Goal: Contribute content: Contribute content

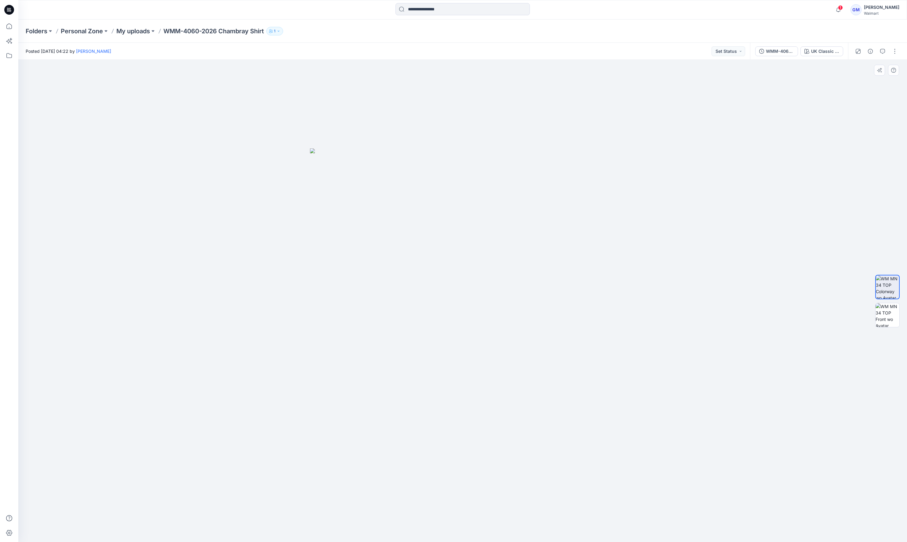
click at [107, 199] on div at bounding box center [462, 301] width 889 height 482
click at [7, 26] on icon at bounding box center [8, 26] width 13 height 13
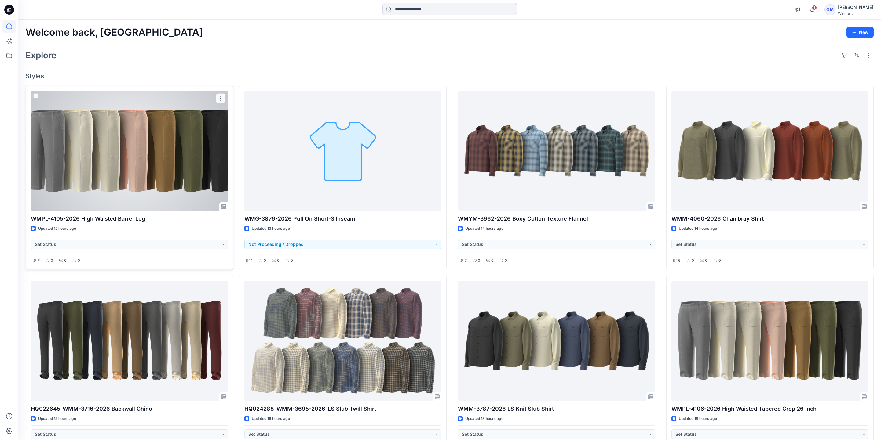
click at [46, 144] on div at bounding box center [129, 151] width 197 height 120
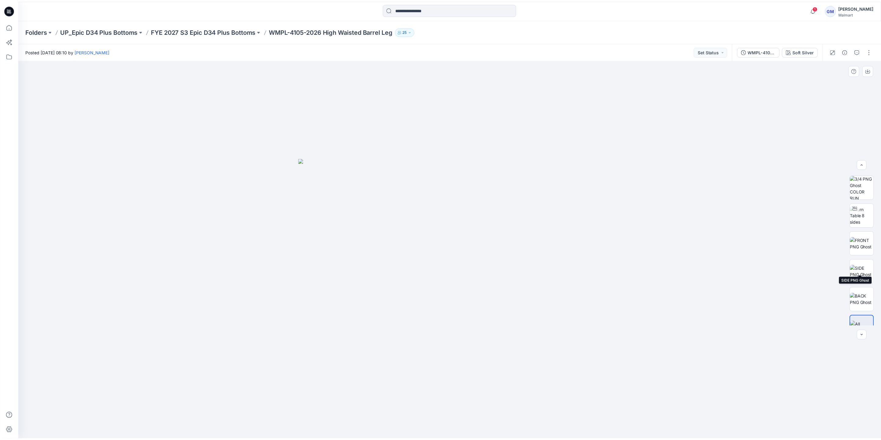
scroll to position [40, 0]
click at [849, 50] on icon "button" at bounding box center [851, 51] width 5 height 5
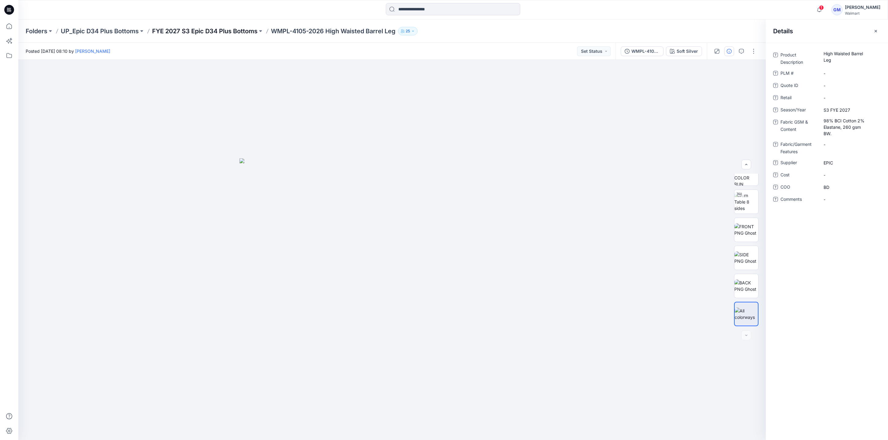
click at [201, 30] on p "FYE 2027 S3 Epic D34 Plus Bottoms" at bounding box center [204, 31] width 105 height 9
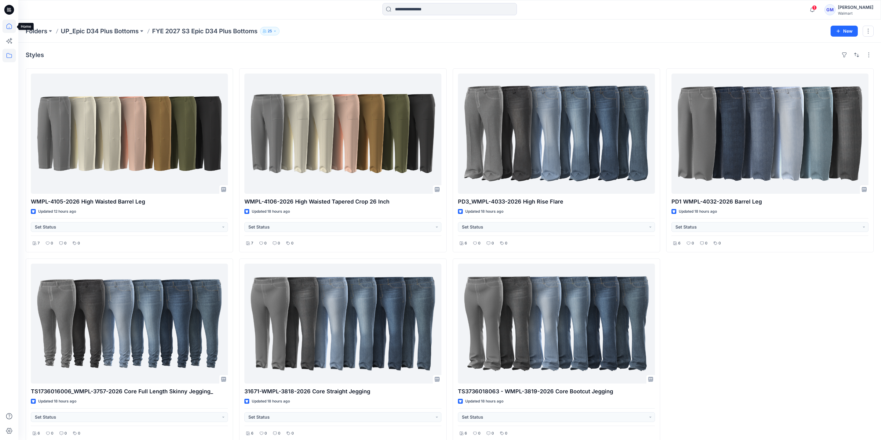
click at [11, 29] on icon at bounding box center [8, 26] width 5 height 5
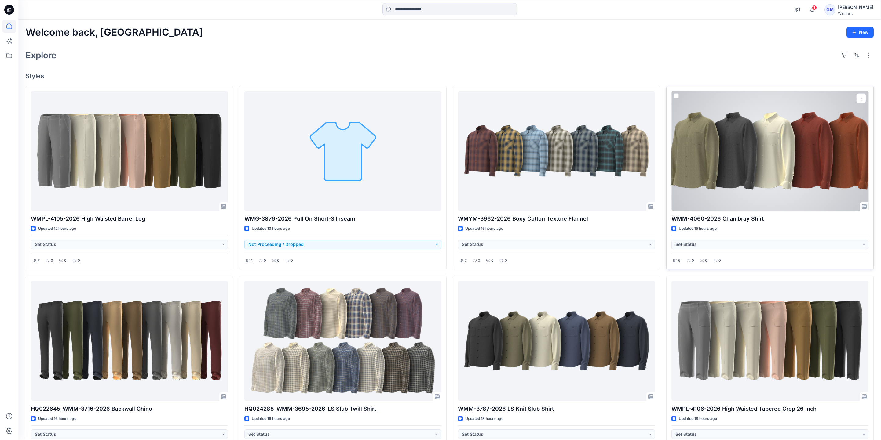
click at [812, 177] on div at bounding box center [769, 151] width 197 height 120
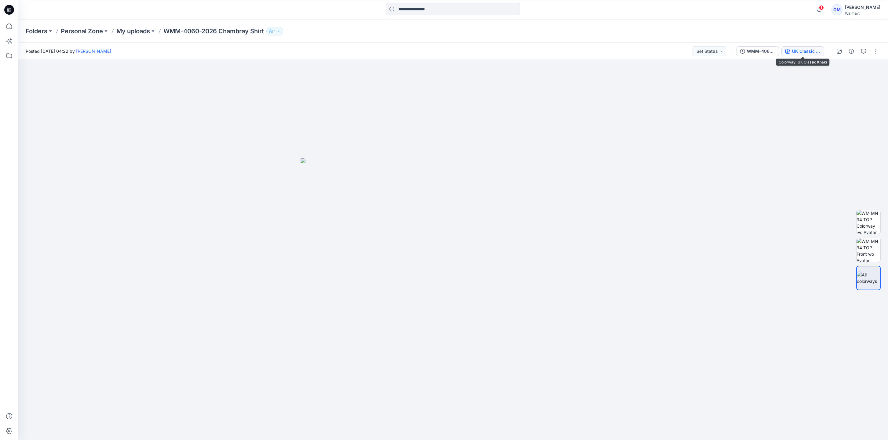
click at [801, 53] on div "UK Classic Khaki" at bounding box center [806, 51] width 28 height 7
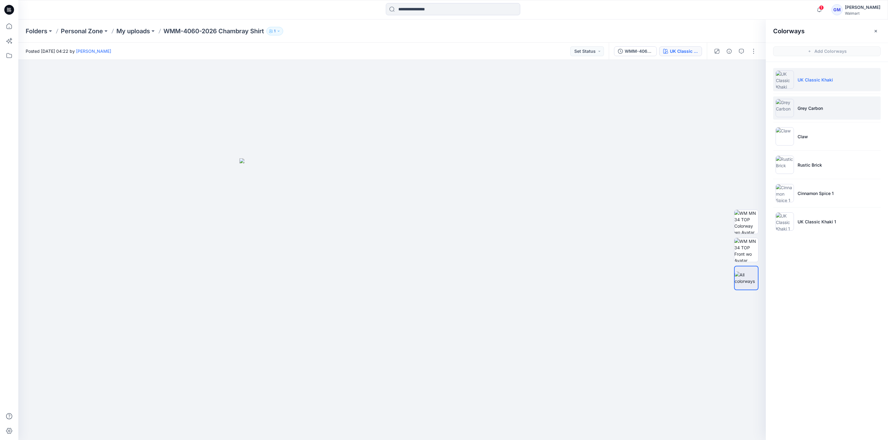
click at [812, 113] on li "Grey Carbon" at bounding box center [826, 108] width 107 height 23
click at [749, 276] on img at bounding box center [746, 278] width 24 height 24
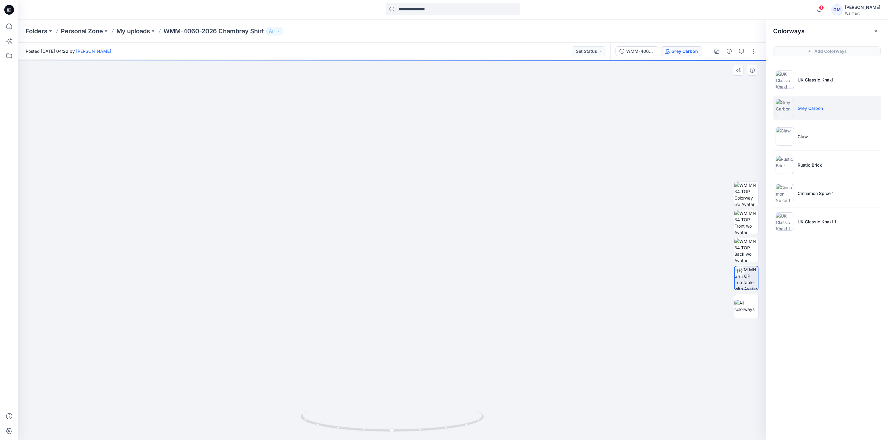
drag, startPoint x: 470, startPoint y: 242, endPoint x: 465, endPoint y: 324, distance: 82.6
click at [465, 324] on img at bounding box center [392, 240] width 514 height 401
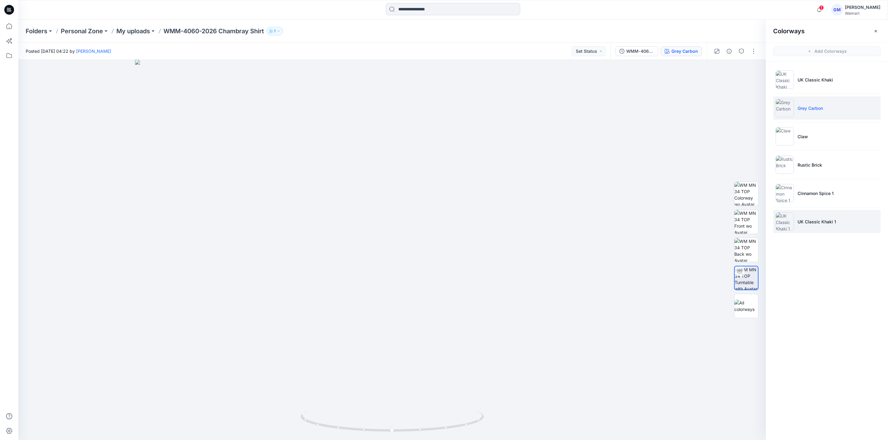
click at [805, 222] on p "UK Classic Khaki 1" at bounding box center [816, 222] width 38 height 6
click at [815, 194] on p "Cinnamon Spice 1" at bounding box center [815, 193] width 36 height 6
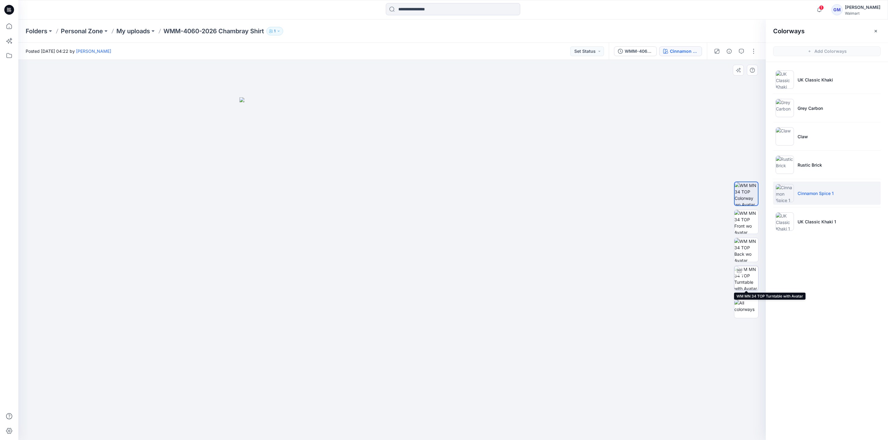
click at [742, 276] on img at bounding box center [746, 278] width 24 height 24
click at [839, 161] on li "Rustic Brick" at bounding box center [826, 164] width 107 height 23
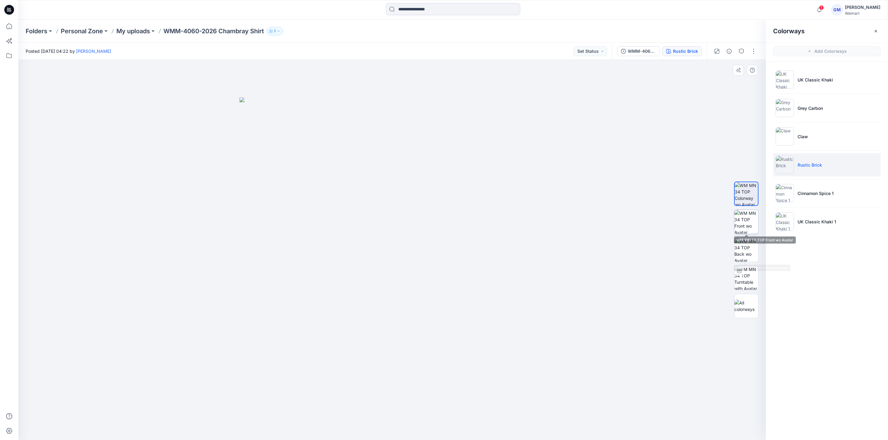
click at [746, 220] on img at bounding box center [746, 222] width 24 height 24
click at [756, 51] on button "button" at bounding box center [754, 51] width 10 height 10
click at [719, 79] on button "Edit" at bounding box center [728, 82] width 56 height 11
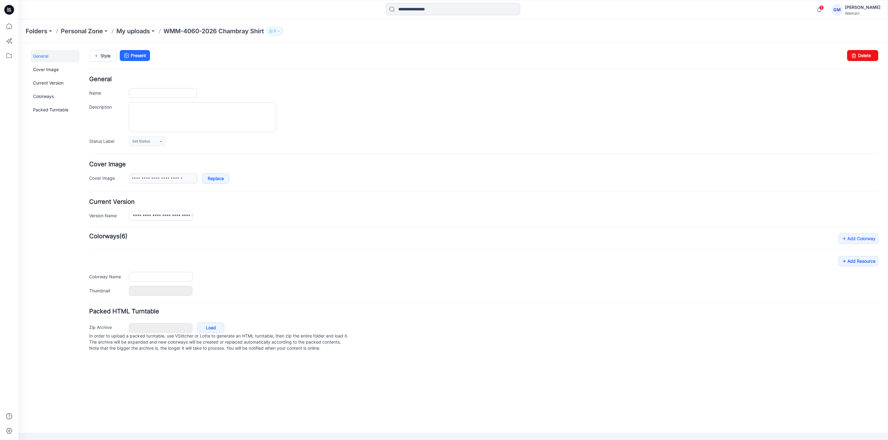
type input "**********"
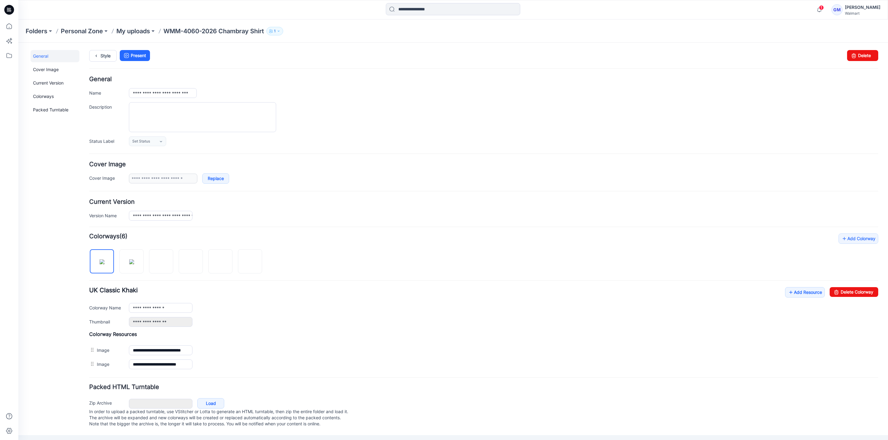
click at [59, 299] on div "General Cover Image Current Version Colorways Packed Turntable" at bounding box center [55, 242] width 49 height 385
click at [102, 260] on img at bounding box center [102, 262] width 5 height 5
drag, startPoint x: 863, startPoint y: 297, endPoint x: 500, endPoint y: 85, distance: 420.1
click at [863, 297] on link "Delete Colorway" at bounding box center [853, 292] width 49 height 10
type input "**********"
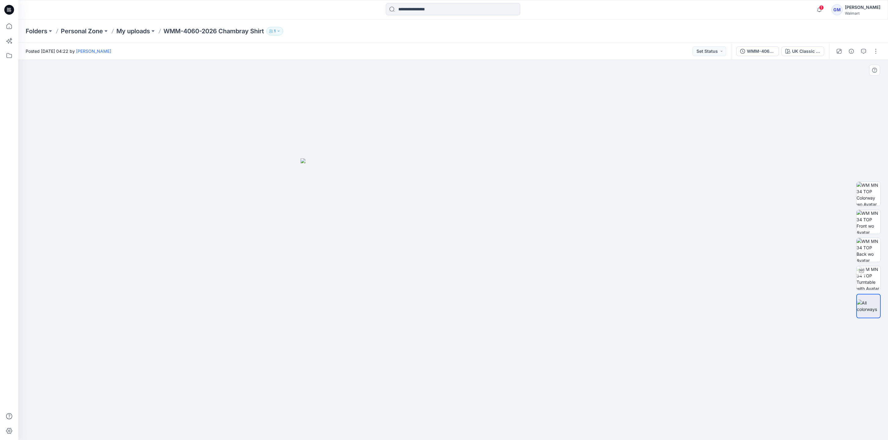
drag, startPoint x: 177, startPoint y: 235, endPoint x: 221, endPoint y: 227, distance: 45.0
click at [177, 235] on div at bounding box center [452, 250] width 869 height 381
click at [794, 51] on div "UK Classic Khaki 1" at bounding box center [806, 51] width 28 height 7
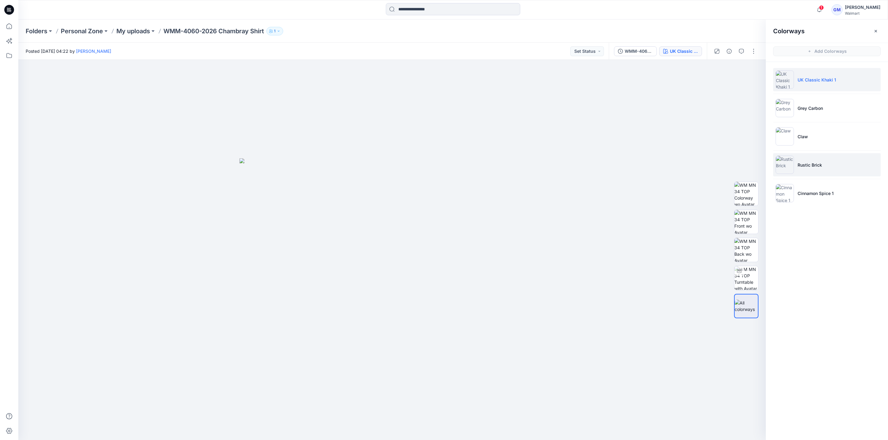
click at [812, 166] on p "Rustic Brick" at bounding box center [809, 165] width 24 height 6
click at [753, 222] on img at bounding box center [746, 222] width 24 height 24
drag, startPoint x: 335, startPoint y: 259, endPoint x: 597, endPoint y: 235, distance: 262.5
click at [337, 260] on img at bounding box center [391, 268] width 305 height 343
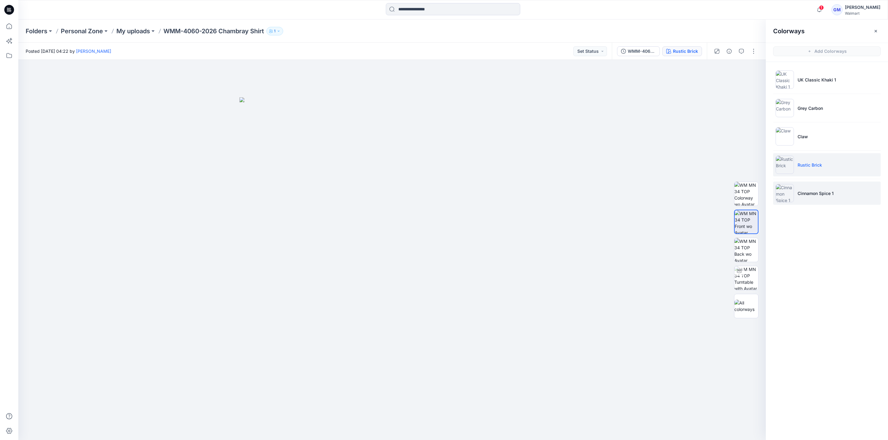
click at [833, 192] on p "Cinnamon Spice 1" at bounding box center [815, 193] width 36 height 6
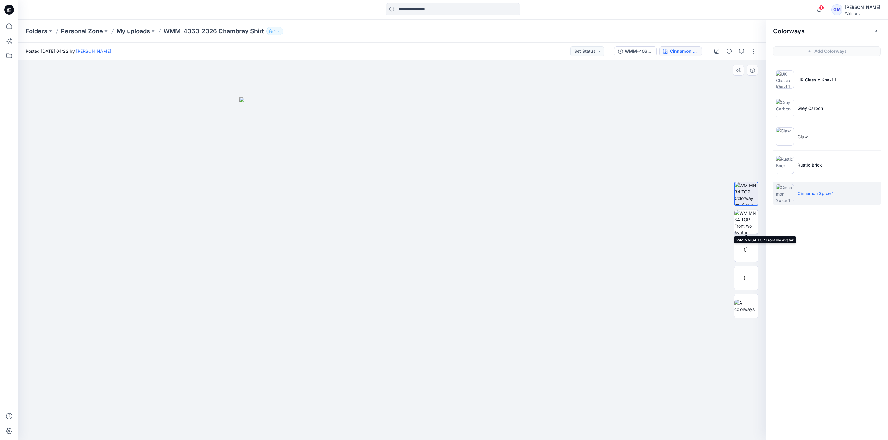
click at [748, 224] on img at bounding box center [746, 222] width 24 height 24
click at [130, 31] on p "My uploads" at bounding box center [133, 31] width 34 height 9
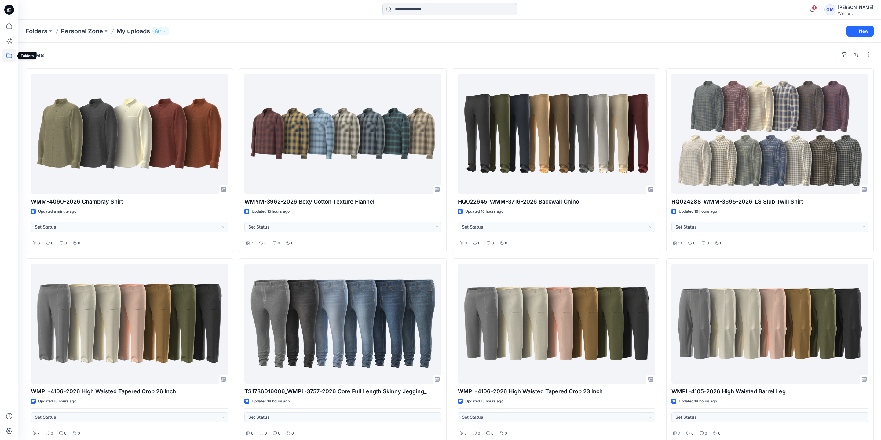
click at [9, 53] on icon at bounding box center [8, 55] width 13 height 13
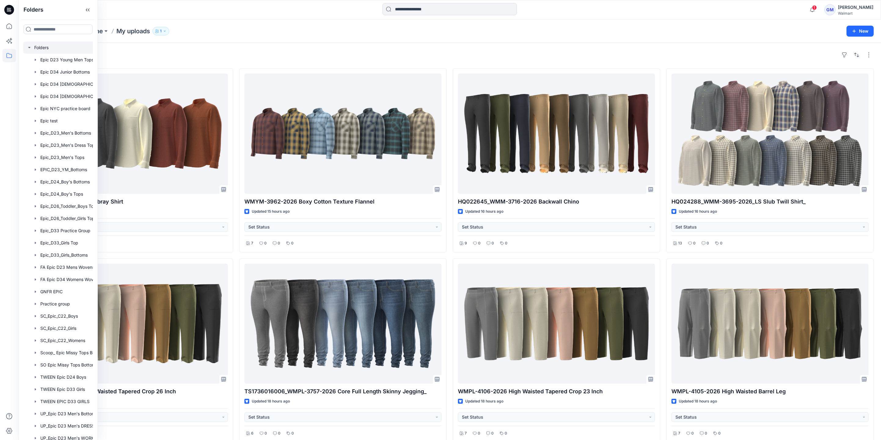
click at [48, 46] on div at bounding box center [66, 48] width 86 height 12
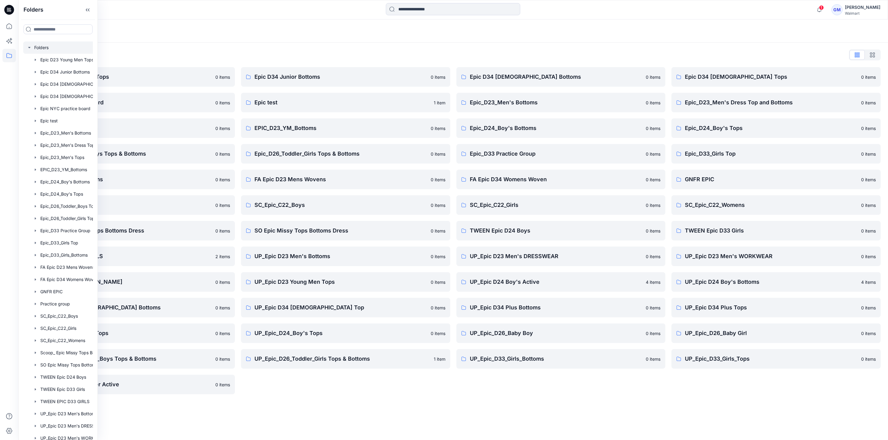
click at [194, 418] on div "Folders Folders List Epic D23 Young Men Tops 0 items Epic NYC practice board 0 …" at bounding box center [452, 230] width 869 height 421
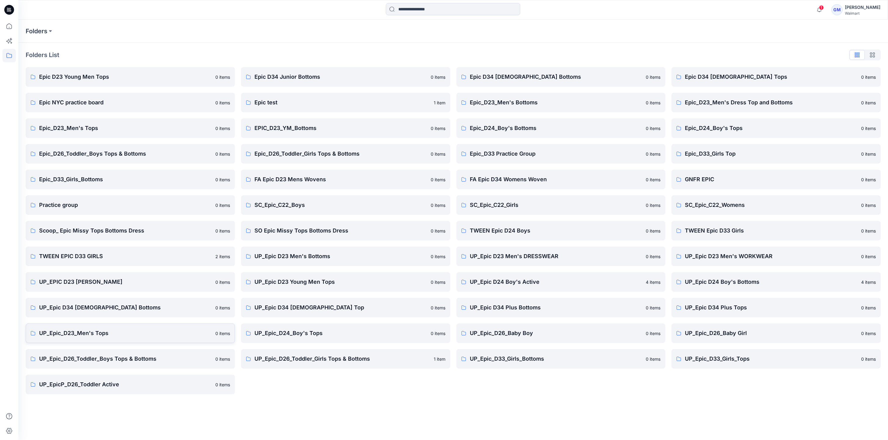
click at [133, 335] on p "UP_Epic_D23_Men's Tops" at bounding box center [125, 333] width 173 height 9
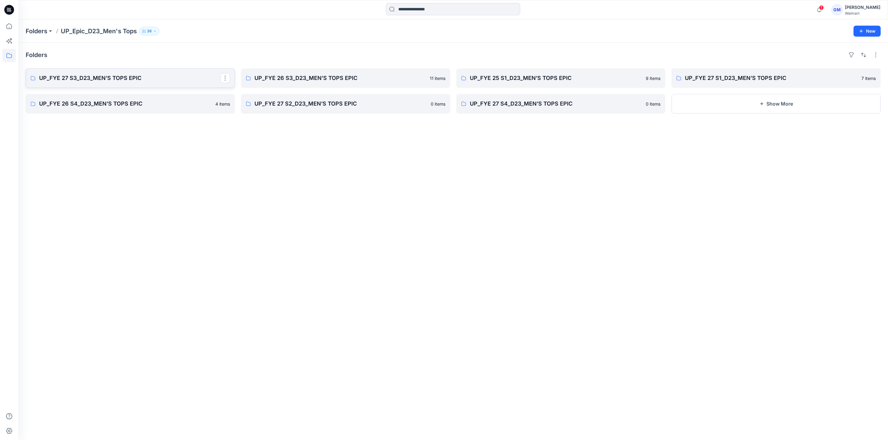
click at [142, 79] on p "UP_FYE 27 S3_D23_MEN’S TOPS EPIC" at bounding box center [129, 78] width 181 height 9
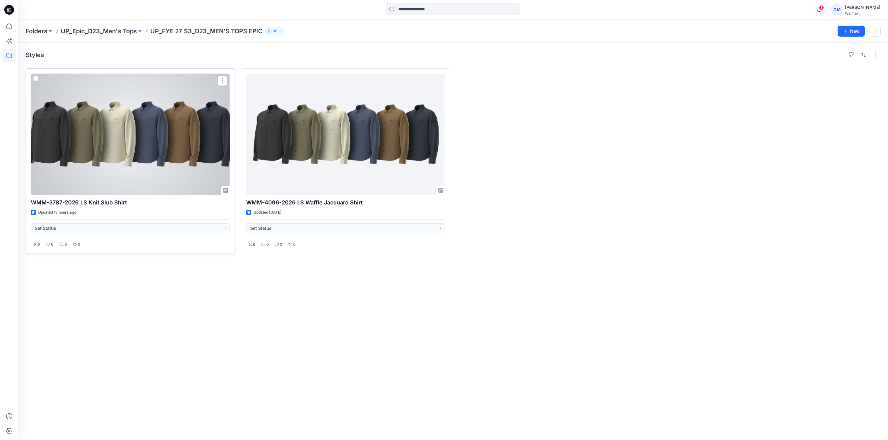
click at [94, 165] on div at bounding box center [130, 134] width 199 height 121
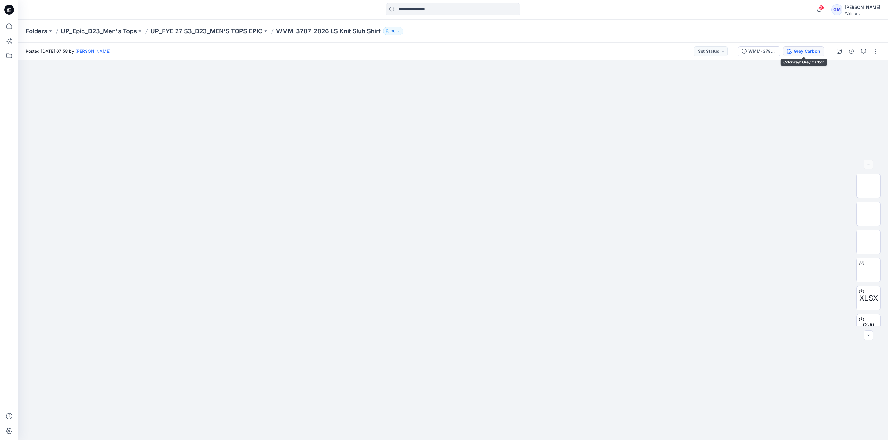
click at [818, 49] on div "Grey Carbon" at bounding box center [806, 51] width 27 height 7
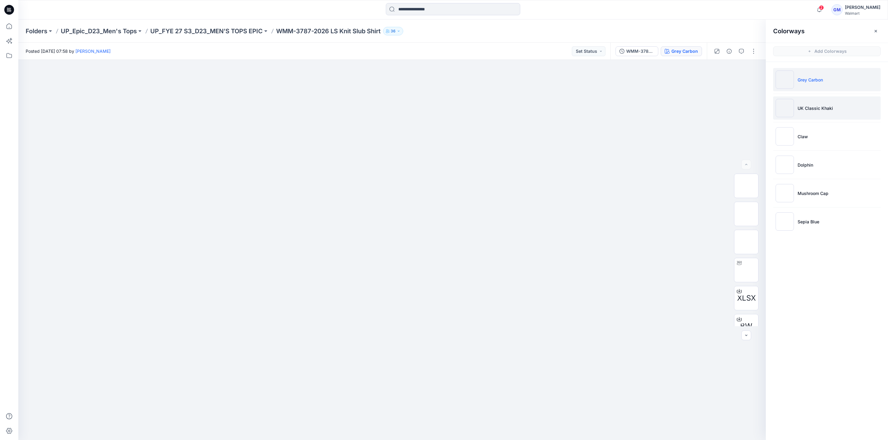
click at [830, 108] on p "UK Classic Khaki" at bounding box center [814, 108] width 35 height 6
drag, startPoint x: 740, startPoint y: 228, endPoint x: 747, endPoint y: 246, distance: 19.5
click at [746, 222] on img at bounding box center [746, 222] width 0 height 0
click at [5, 26] on icon at bounding box center [8, 26] width 13 height 13
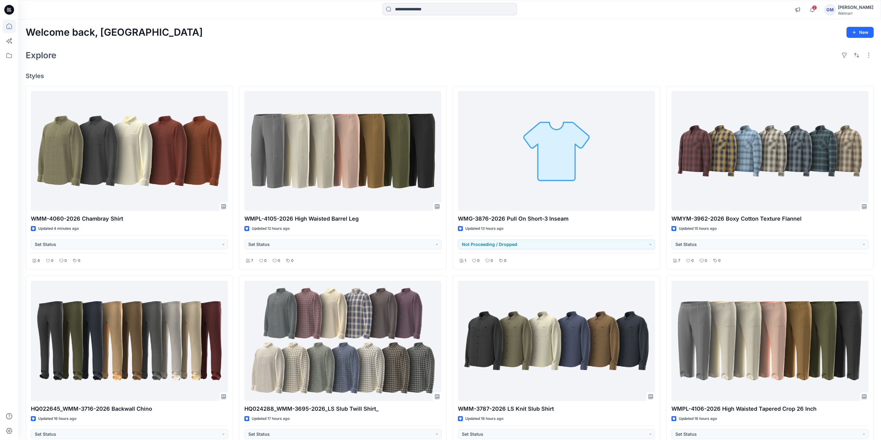
click at [253, 64] on div "Welcome back, Gayan New Explore Styles WMM-4060-2026 Chambray Shirt Updated 4 m…" at bounding box center [449, 339] width 862 height 638
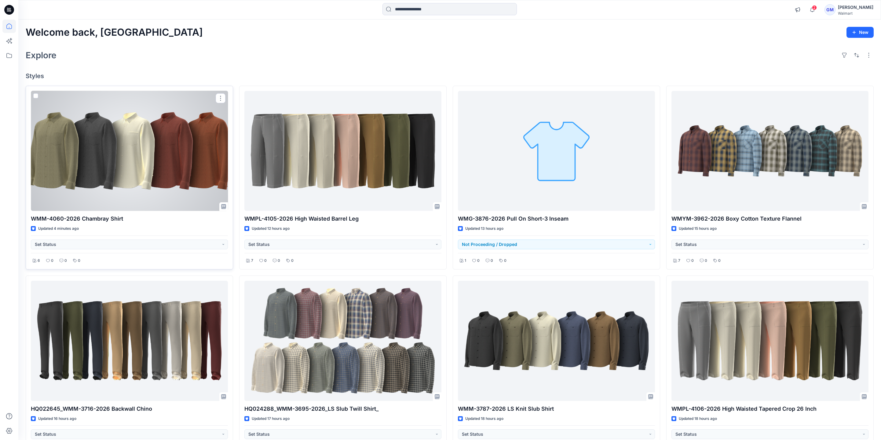
click at [193, 163] on div at bounding box center [129, 151] width 197 height 120
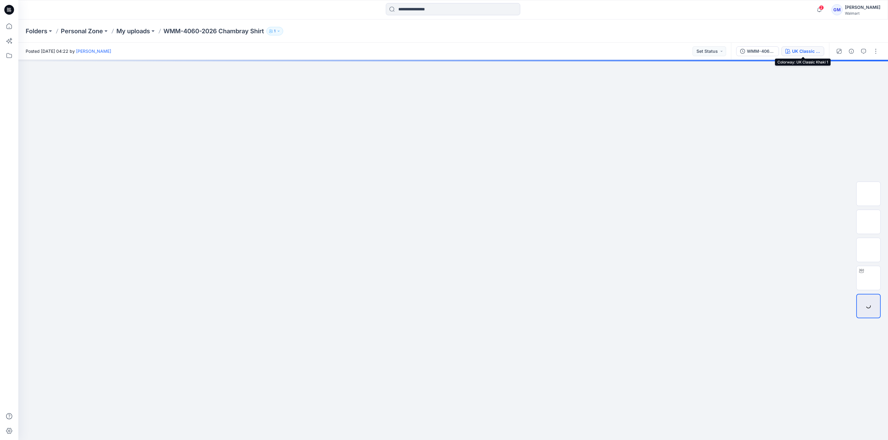
click at [800, 52] on div "UK Classic Khaki 1" at bounding box center [806, 51] width 28 height 7
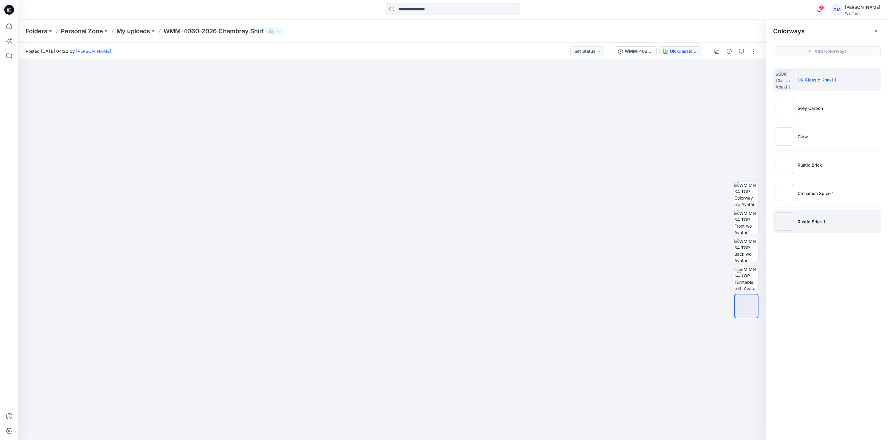
click at [815, 222] on p "Rustic Brick 1" at bounding box center [810, 222] width 27 height 6
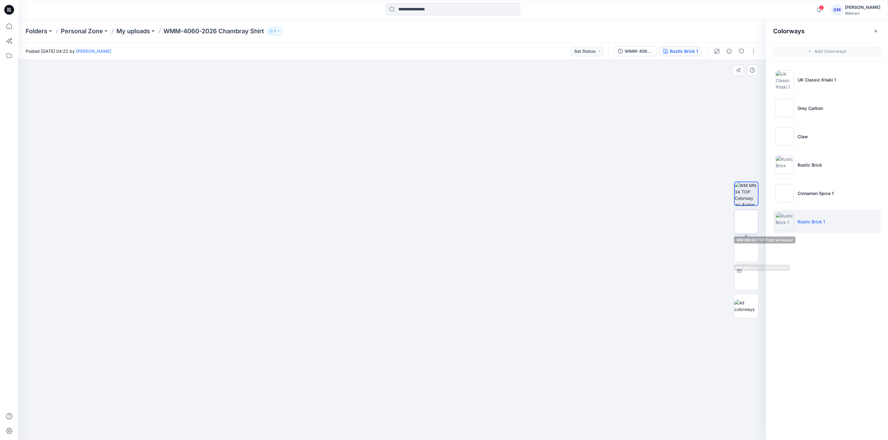
click at [746, 222] on img at bounding box center [746, 222] width 0 height 0
click at [818, 167] on p "Rustic Brick" at bounding box center [809, 165] width 24 height 6
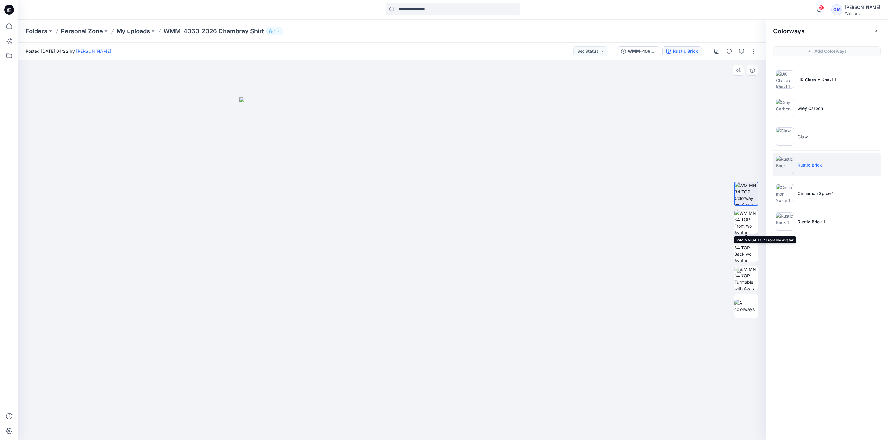
click at [745, 230] on img at bounding box center [746, 222] width 24 height 24
click at [820, 218] on li "Rustic Brick 1" at bounding box center [826, 221] width 107 height 23
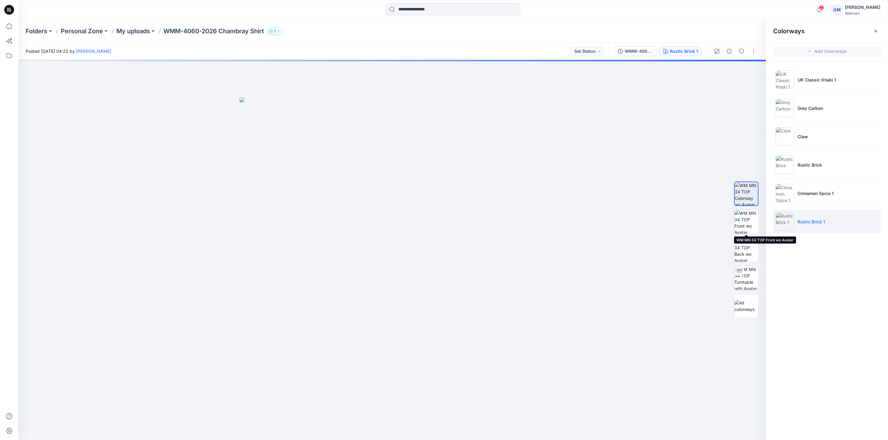
click at [744, 224] on img at bounding box center [746, 222] width 24 height 24
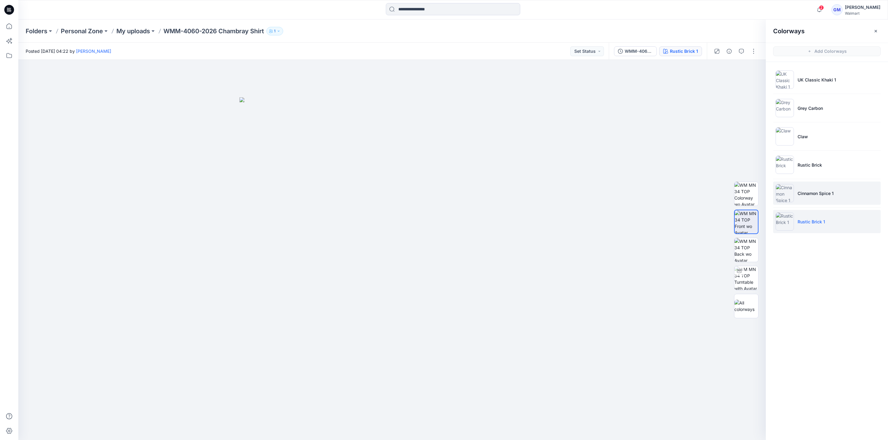
click at [809, 197] on li "Cinnamon Spice 1" at bounding box center [826, 193] width 107 height 23
click at [749, 221] on img at bounding box center [746, 222] width 24 height 24
click at [210, 74] on div at bounding box center [391, 250] width 747 height 381
click at [115, 324] on div at bounding box center [391, 250] width 747 height 381
click at [128, 35] on div "Folders Personal Zone My uploads WMM-4060-2026 Chambray Shirt 1" at bounding box center [452, 31] width 869 height 23
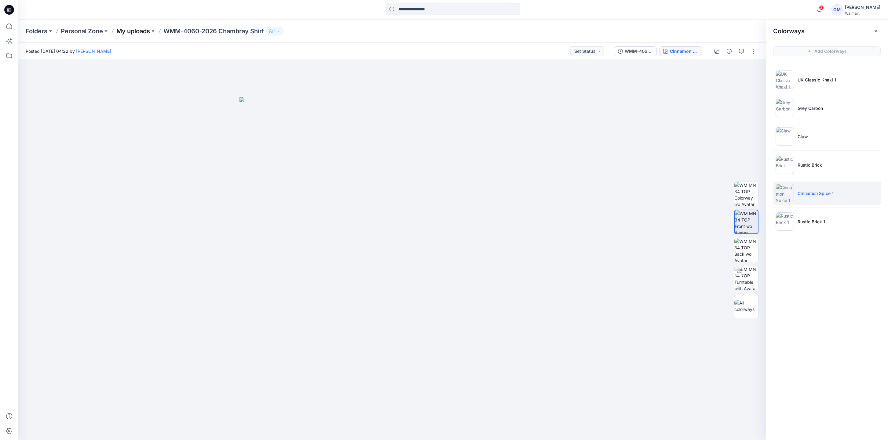
click at [128, 33] on p "My uploads" at bounding box center [133, 31] width 34 height 9
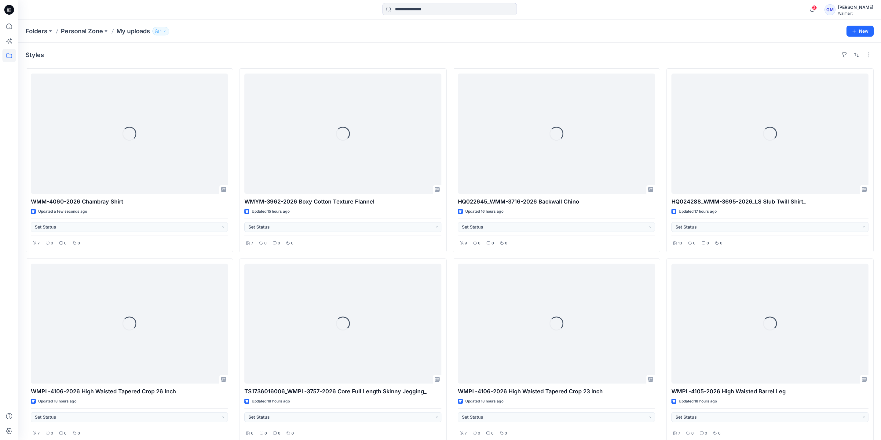
click at [248, 50] on div "Styles" at bounding box center [450, 55] width 848 height 10
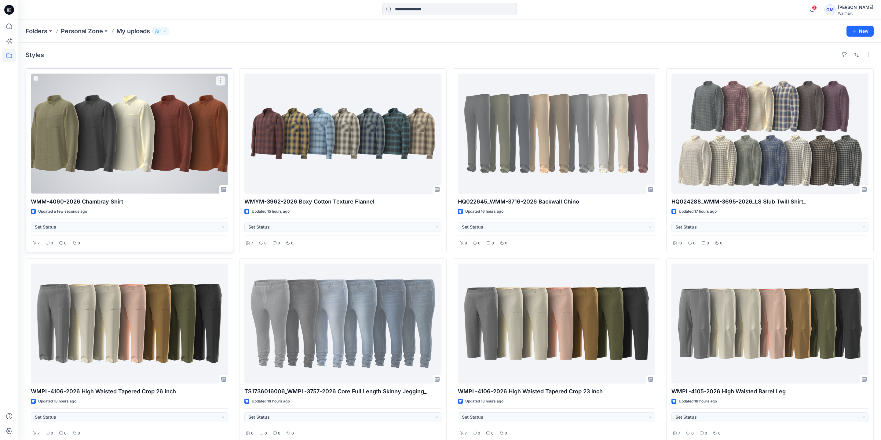
click at [154, 135] on div at bounding box center [129, 134] width 197 height 120
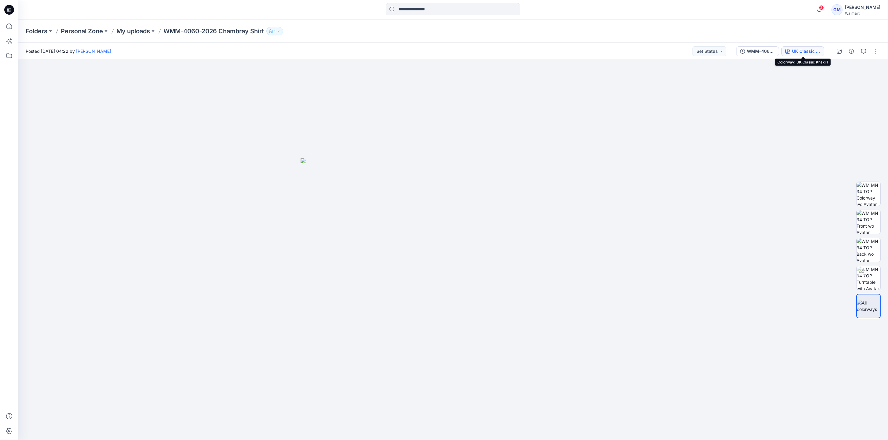
click at [811, 49] on div "UK Classic Khaki 1" at bounding box center [806, 51] width 28 height 7
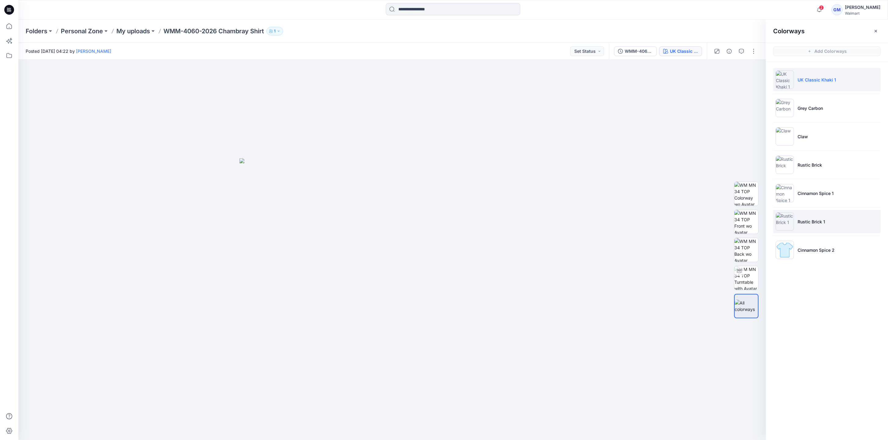
click at [818, 219] on p "Rustic Brick 1" at bounding box center [810, 222] width 27 height 6
click at [814, 169] on li "Rustic Brick" at bounding box center [826, 164] width 107 height 23
click at [820, 224] on p "Rustic Brick 1" at bounding box center [810, 222] width 27 height 6
click at [753, 51] on button "button" at bounding box center [754, 51] width 10 height 10
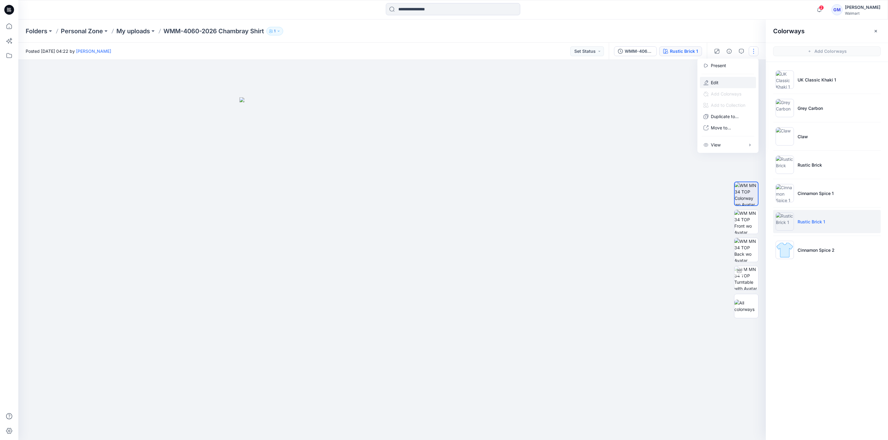
click at [718, 82] on p "Edit" at bounding box center [715, 82] width 8 height 6
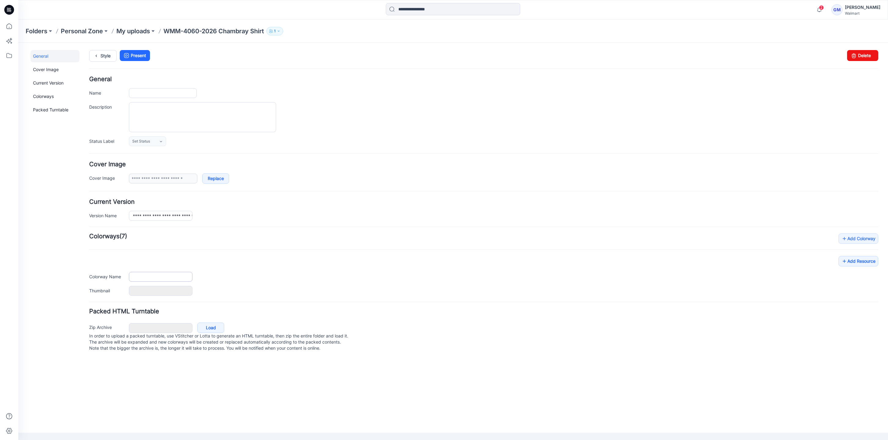
type input "**********"
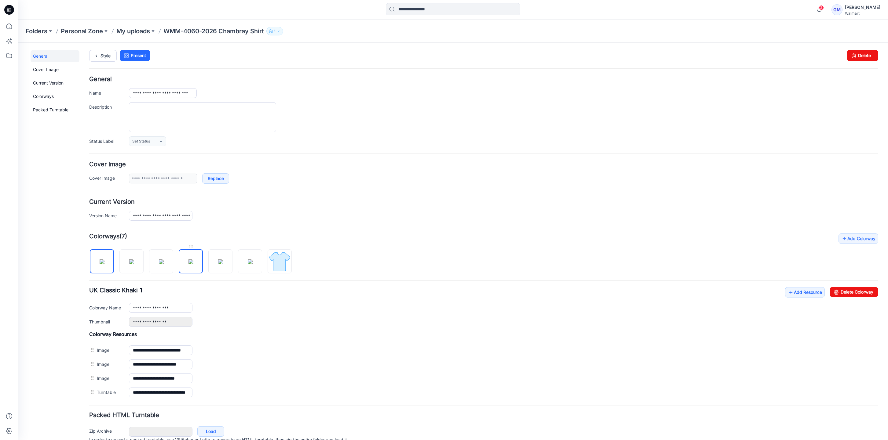
click at [192, 264] on img at bounding box center [190, 262] width 5 height 5
click at [832, 292] on icon at bounding box center [836, 292] width 9 height 10
click at [191, 264] on img at bounding box center [190, 262] width 5 height 5
click at [846, 292] on link "Delete Colorway" at bounding box center [853, 292] width 49 height 10
type input "**********"
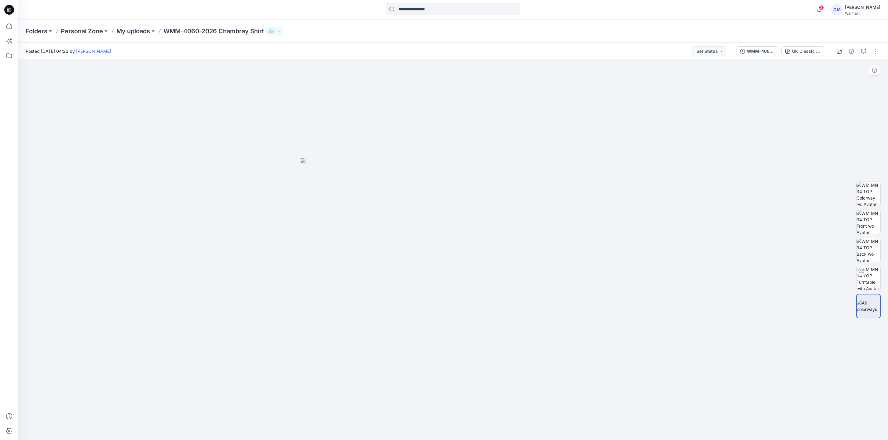
click at [610, 301] on div at bounding box center [452, 250] width 869 height 381
click at [803, 48] on div "UK Classic Khaki 1" at bounding box center [806, 51] width 28 height 7
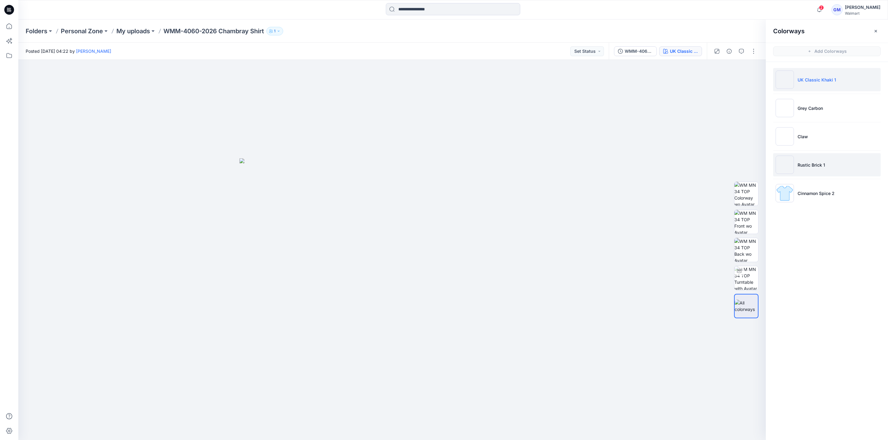
click at [812, 172] on li "Rustic Brick 1" at bounding box center [826, 164] width 107 height 23
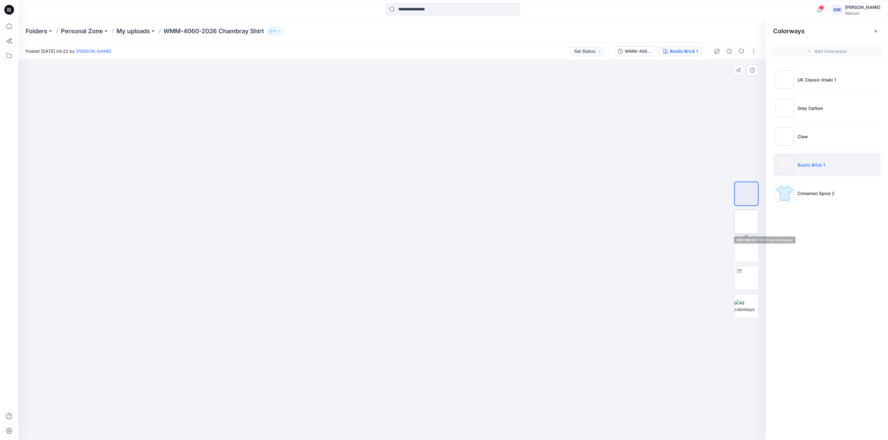
click at [746, 222] on img at bounding box center [746, 222] width 0 height 0
click at [636, 240] on div at bounding box center [391, 250] width 747 height 381
click at [746, 278] on img at bounding box center [746, 278] width 0 height 0
drag, startPoint x: 469, startPoint y: 428, endPoint x: 395, endPoint y: 434, distance: 74.1
click at [395, 434] on div at bounding box center [391, 250] width 747 height 381
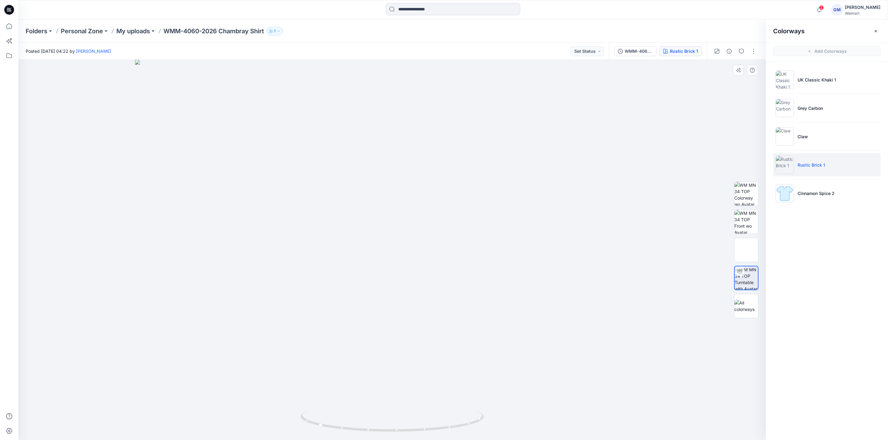
drag, startPoint x: 435, startPoint y: 163, endPoint x: 444, endPoint y: 258, distance: 95.4
click at [444, 258] on img at bounding box center [392, 250] width 514 height 381
drag, startPoint x: 440, startPoint y: 428, endPoint x: 524, endPoint y: 423, distance: 83.5
click at [523, 424] on div at bounding box center [391, 250] width 747 height 381
click at [151, 246] on div at bounding box center [391, 250] width 747 height 381
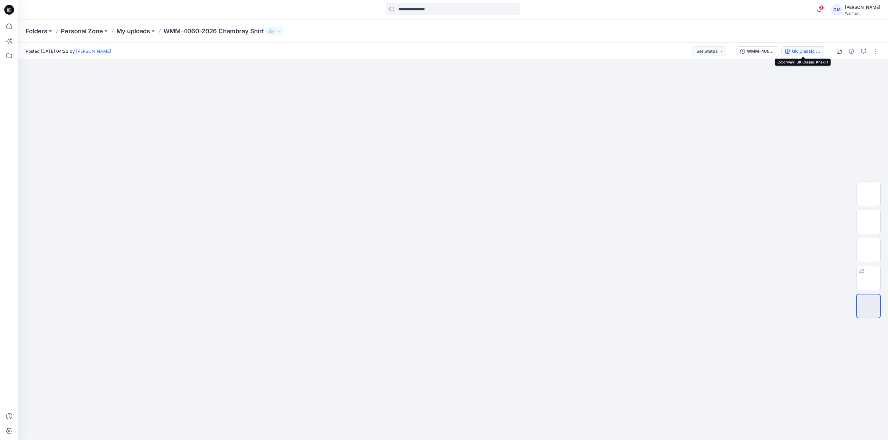
click at [794, 54] on div "UK Classic Khaki 1" at bounding box center [806, 51] width 28 height 7
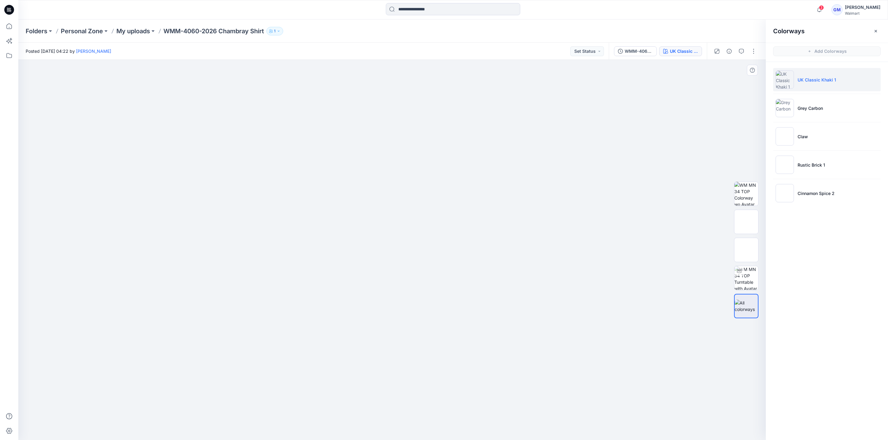
drag, startPoint x: 351, startPoint y: 242, endPoint x: 517, endPoint y: 128, distance: 201.4
click at [351, 158] on img at bounding box center [391, 158] width 305 height 0
click at [754, 48] on button "button" at bounding box center [754, 51] width 10 height 10
click at [715, 85] on p "Edit" at bounding box center [715, 82] width 8 height 6
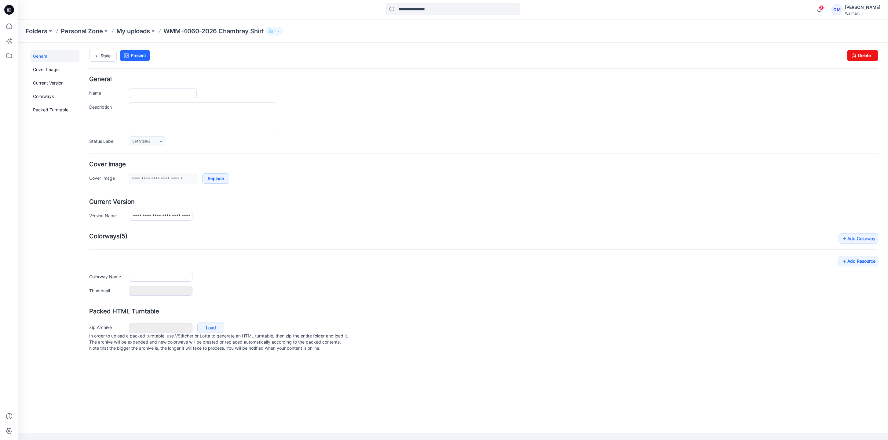
type input "**********"
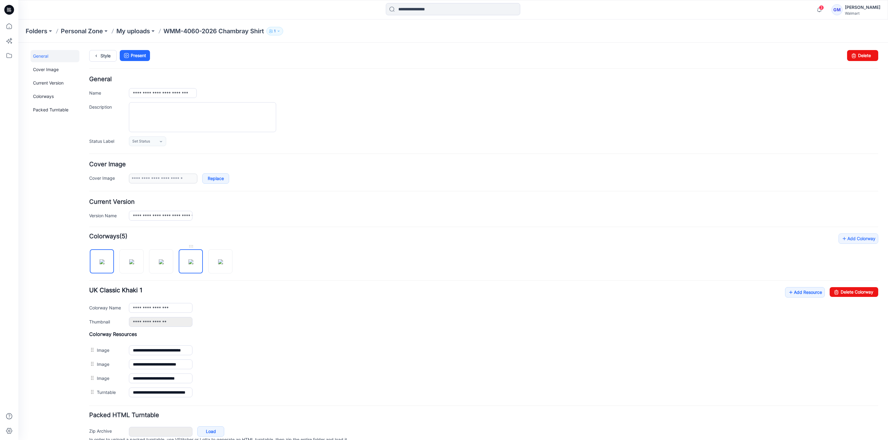
click at [193, 260] on img at bounding box center [190, 262] width 5 height 5
click at [175, 309] on input "**********" at bounding box center [161, 308] width 64 height 10
click at [218, 260] on img at bounding box center [220, 262] width 5 height 5
click at [182, 305] on input "**********" at bounding box center [161, 308] width 64 height 10
type input "**********"
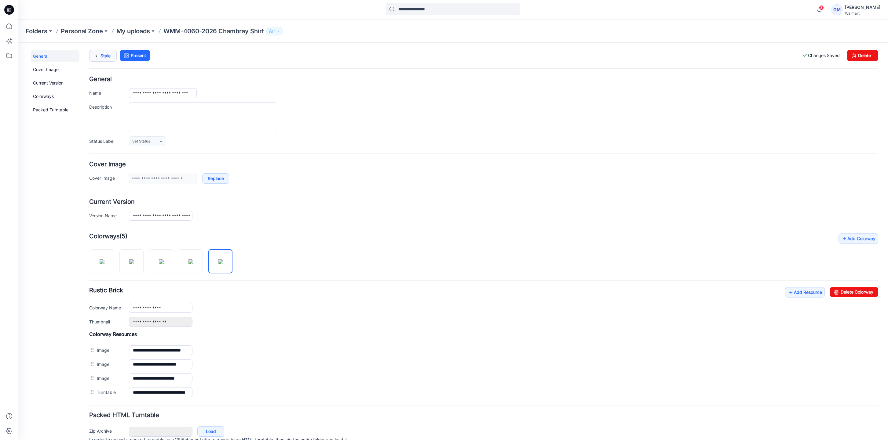
click at [106, 56] on link "Style" at bounding box center [102, 56] width 27 height 12
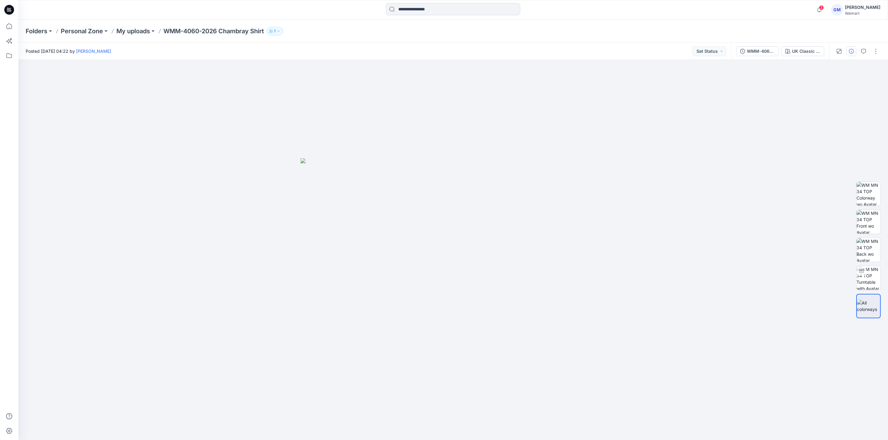
click at [850, 53] on icon "button" at bounding box center [851, 51] width 5 height 5
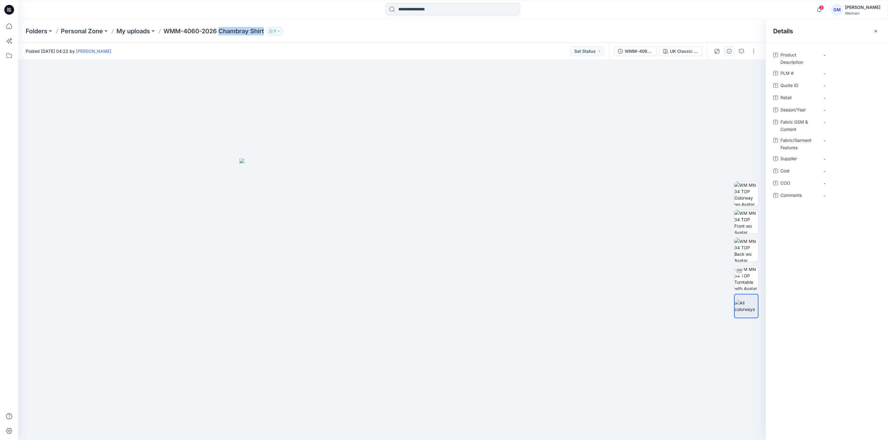
drag, startPoint x: 221, startPoint y: 30, endPoint x: 269, endPoint y: 29, distance: 48.0
click at [269, 29] on div "Folders Personal Zone My uploads WMM-4060-2026 Chambray Shirt 1" at bounding box center [429, 31] width 807 height 9
copy div "Chambray Shirt 1"
click at [827, 56] on Description "-" at bounding box center [849, 55] width 53 height 6
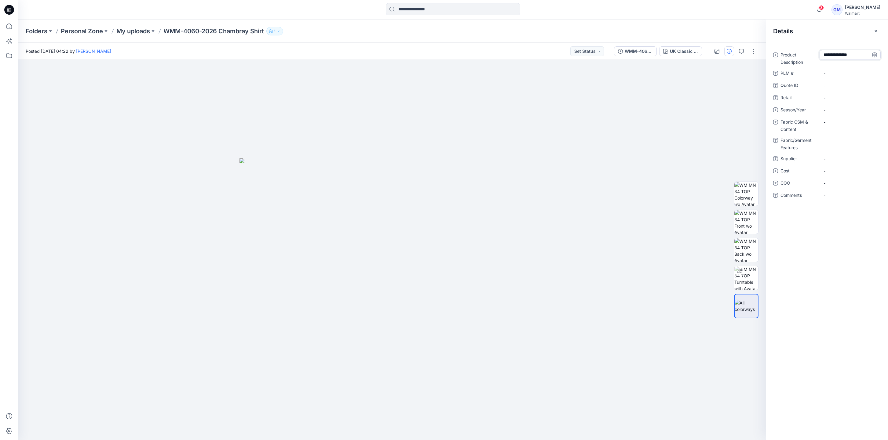
type textarea "**********"
click at [834, 109] on span "-" at bounding box center [849, 110] width 53 height 6
type textarea "**********"
click at [835, 162] on div "-" at bounding box center [849, 159] width 61 height 10
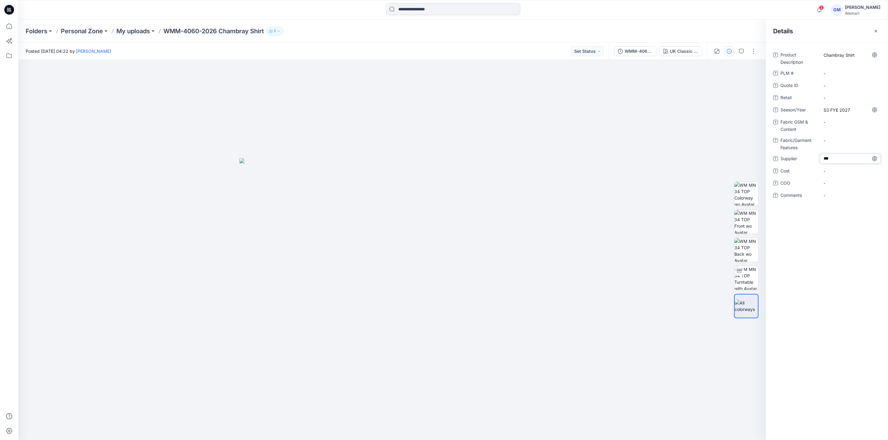
type textarea "****"
click at [836, 186] on span "-" at bounding box center [849, 183] width 53 height 6
type textarea "**"
click at [842, 122] on Content "-" at bounding box center [849, 122] width 53 height 6
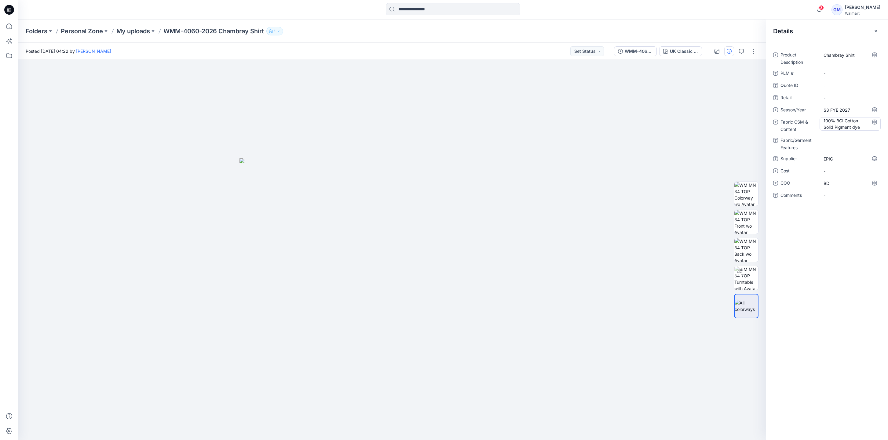
click at [862, 127] on Content "100% BCI Cotton Solid Pigment dye" at bounding box center [849, 124] width 53 height 13
type textarea "**********"
click at [85, 177] on div at bounding box center [391, 250] width 747 height 381
